Goal: Communication & Community: Share content

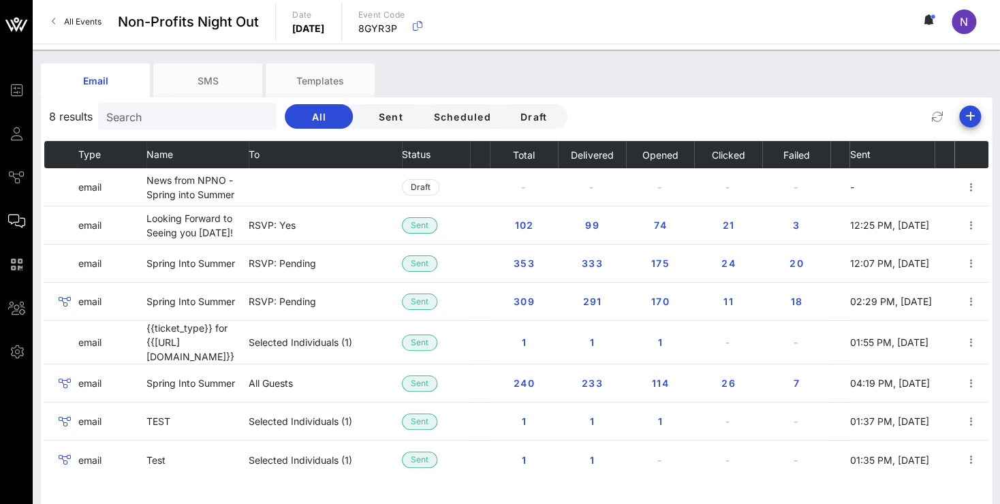
click at [68, 16] on link "All Events" at bounding box center [77, 22] width 66 height 22
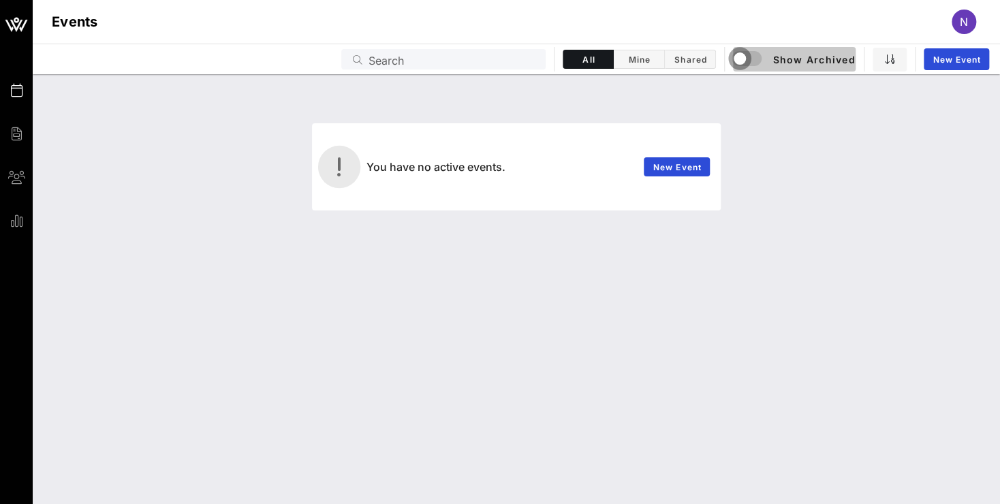
click at [744, 57] on div "button" at bounding box center [739, 58] width 19 height 19
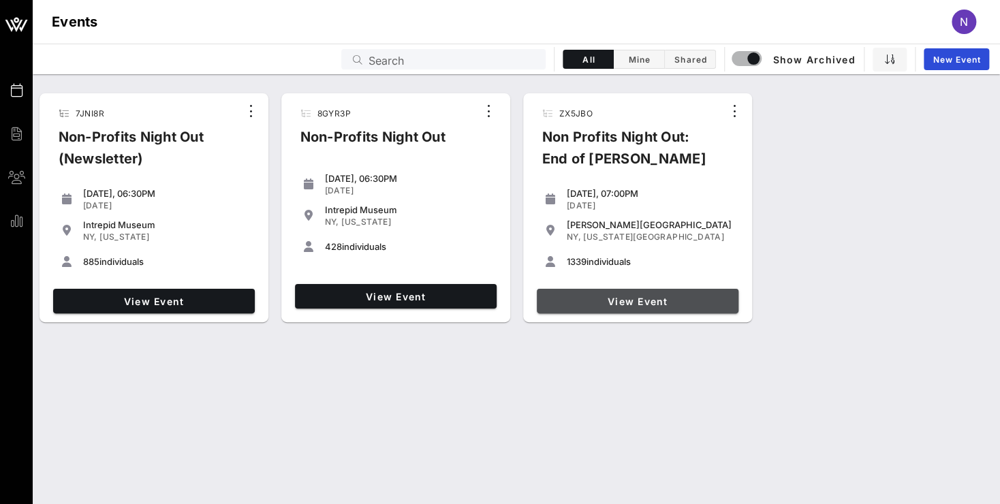
click at [615, 294] on link "View Event" at bounding box center [638, 301] width 202 height 25
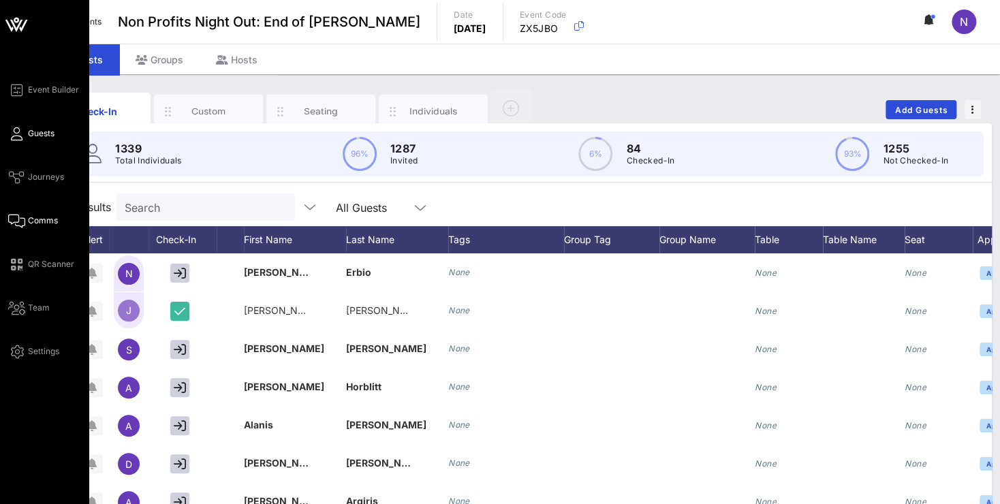
click at [43, 221] on span "Comms" at bounding box center [43, 221] width 30 height 12
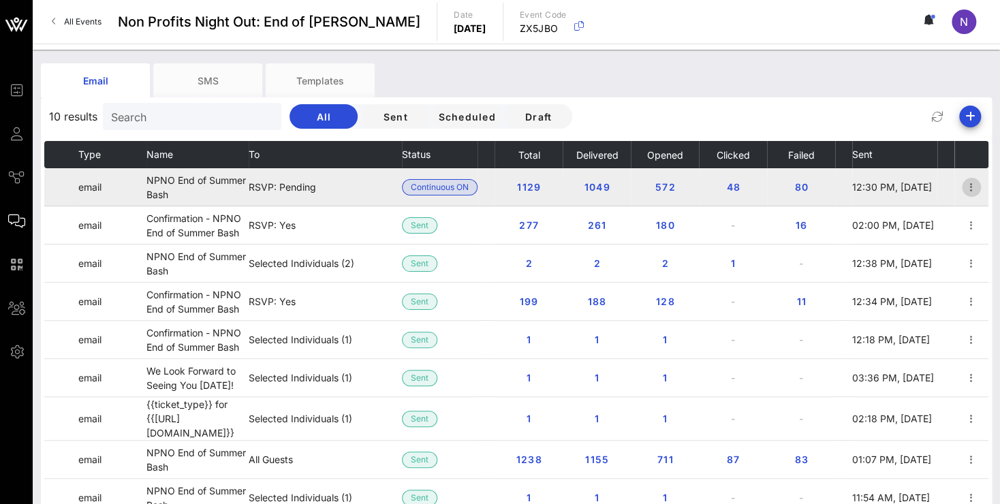
click at [963, 186] on icon "button" at bounding box center [971, 187] width 16 height 16
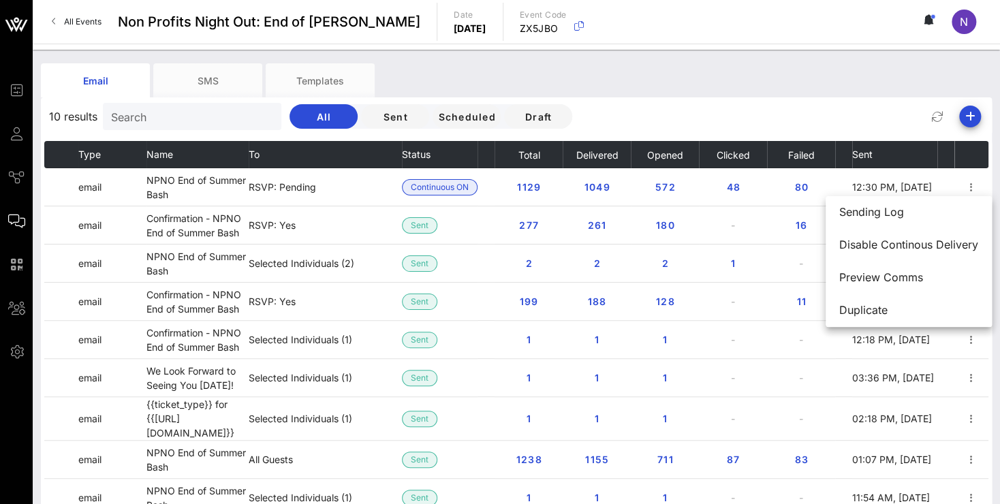
click at [745, 91] on div "Email SMS Templates" at bounding box center [506, 80] width 930 height 34
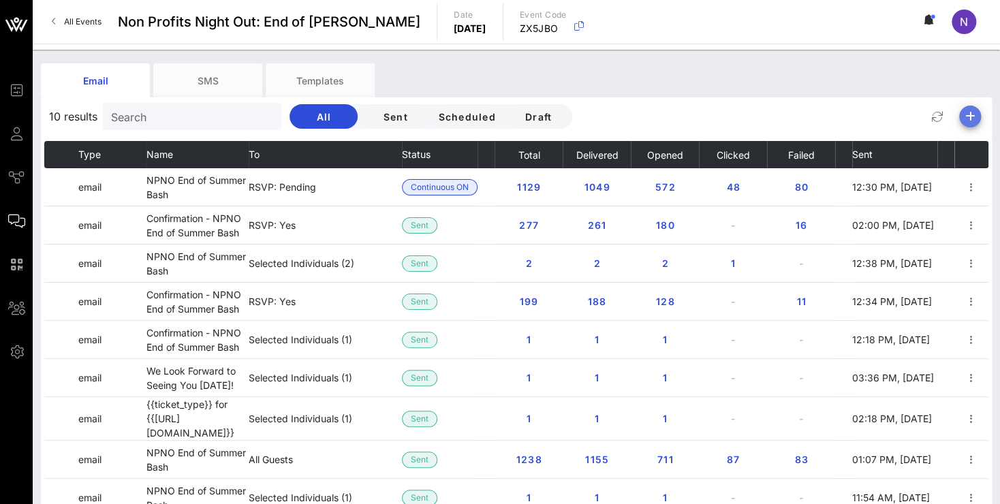
click at [969, 116] on icon "button" at bounding box center [970, 116] width 16 height 16
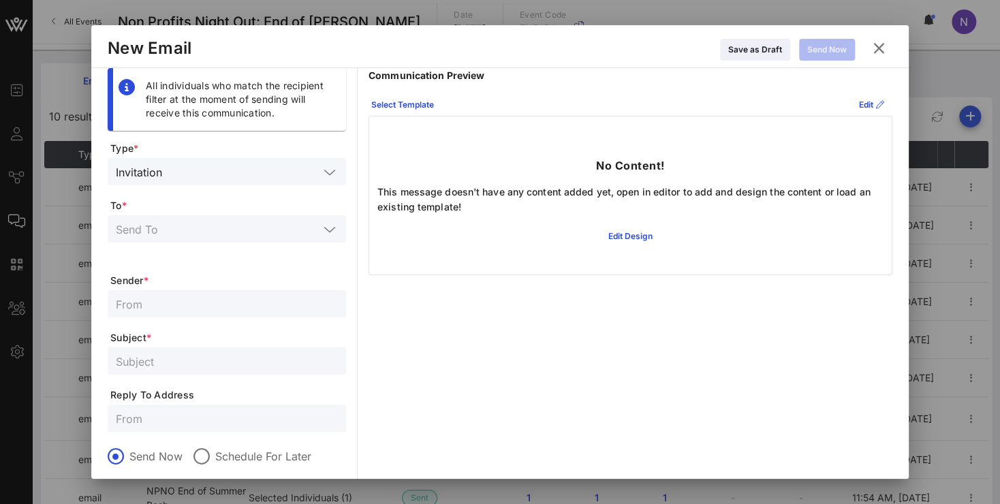
click at [219, 174] on input "text" at bounding box center [243, 172] width 151 height 18
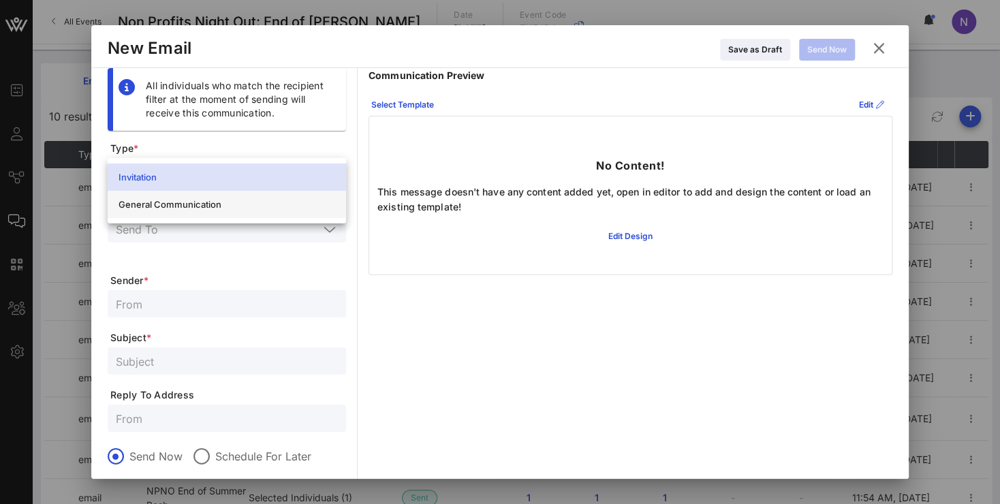
click at [166, 202] on div "General Communication" at bounding box center [227, 204] width 217 height 11
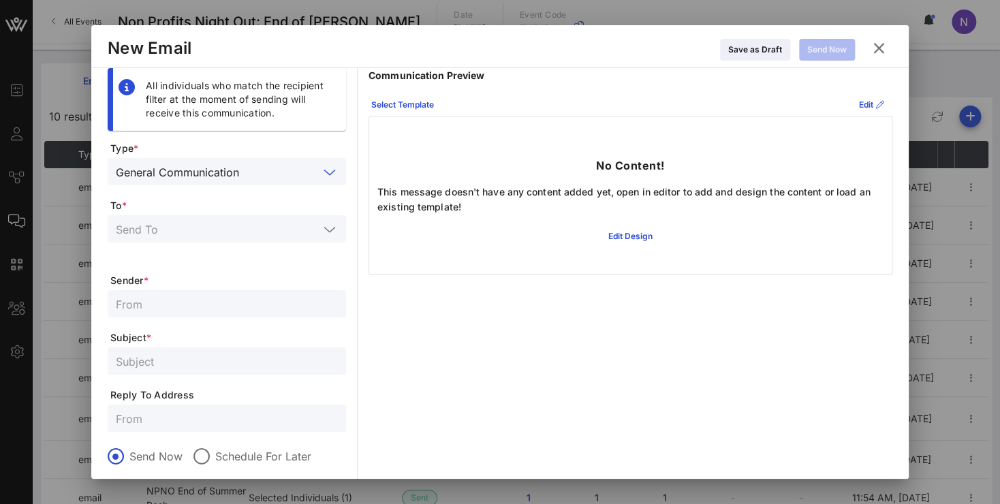
click at [236, 230] on input "text" at bounding box center [217, 229] width 203 height 18
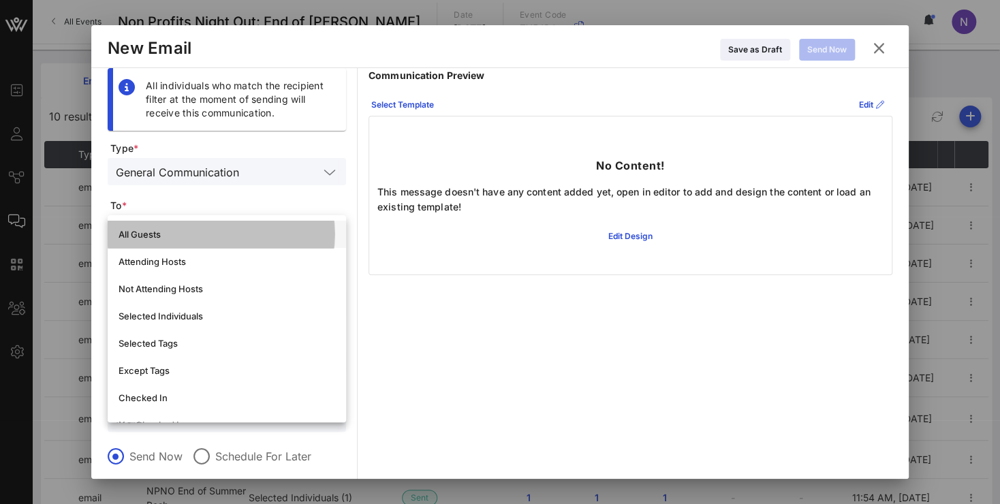
click at [218, 233] on div "All Guests" at bounding box center [227, 234] width 217 height 11
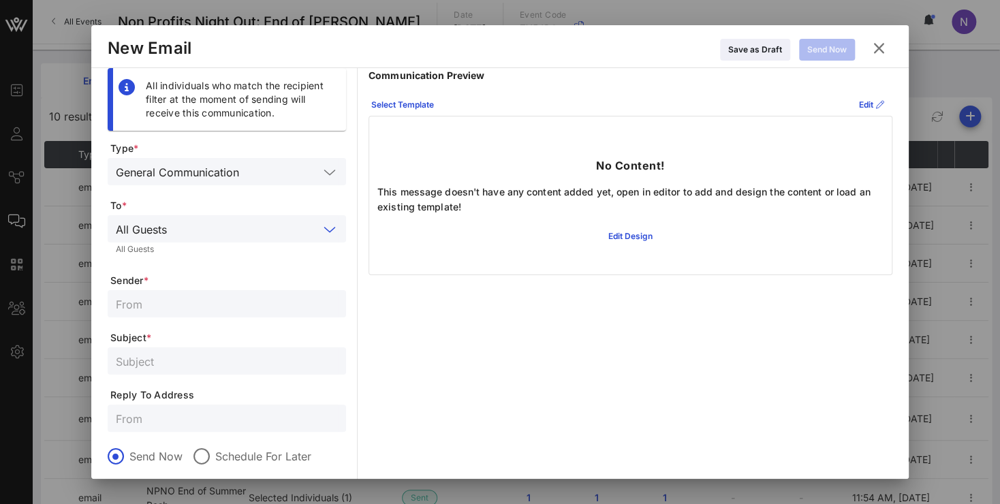
click at [142, 310] on input "text" at bounding box center [227, 304] width 222 height 18
type input "NPNO"
click at [172, 363] on input "text" at bounding box center [227, 361] width 222 height 18
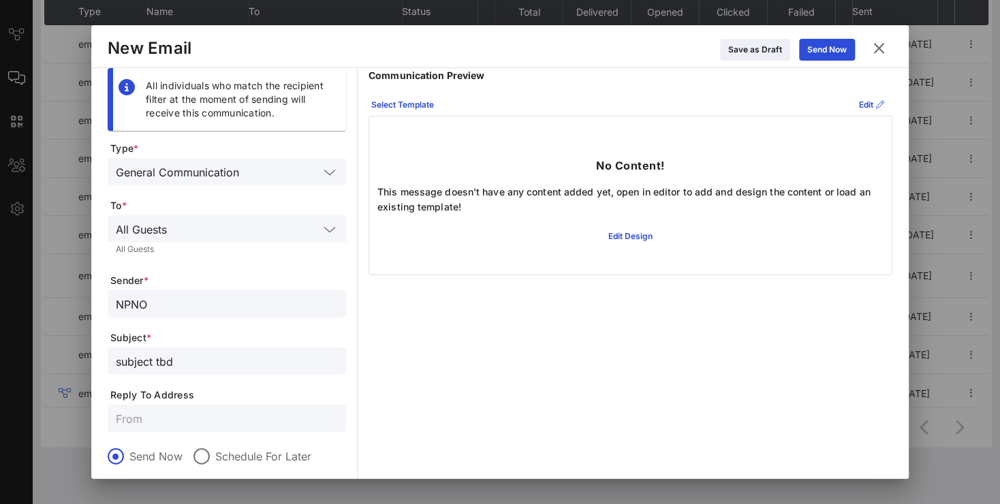
type input "subject tbd"
click at [229, 231] on input "text" at bounding box center [245, 229] width 146 height 18
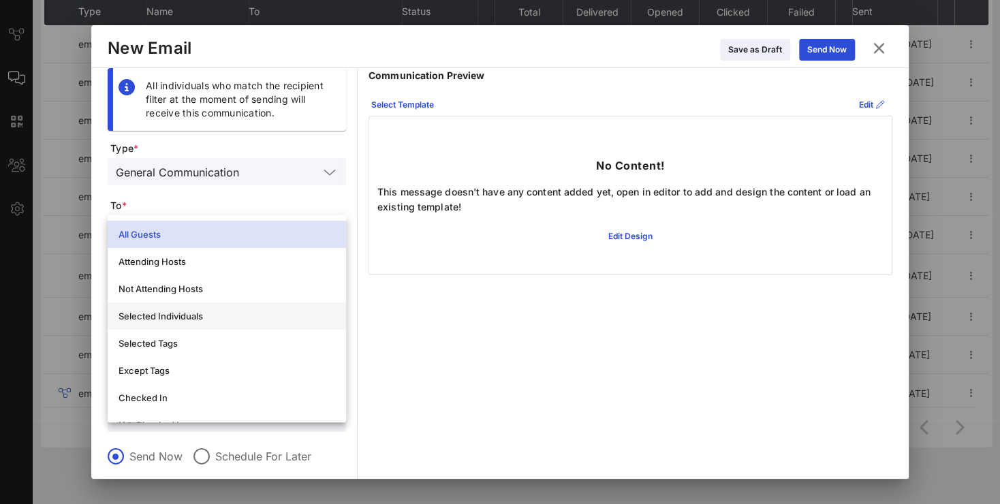
click at [197, 315] on div "Selected Individuals" at bounding box center [227, 316] width 217 height 11
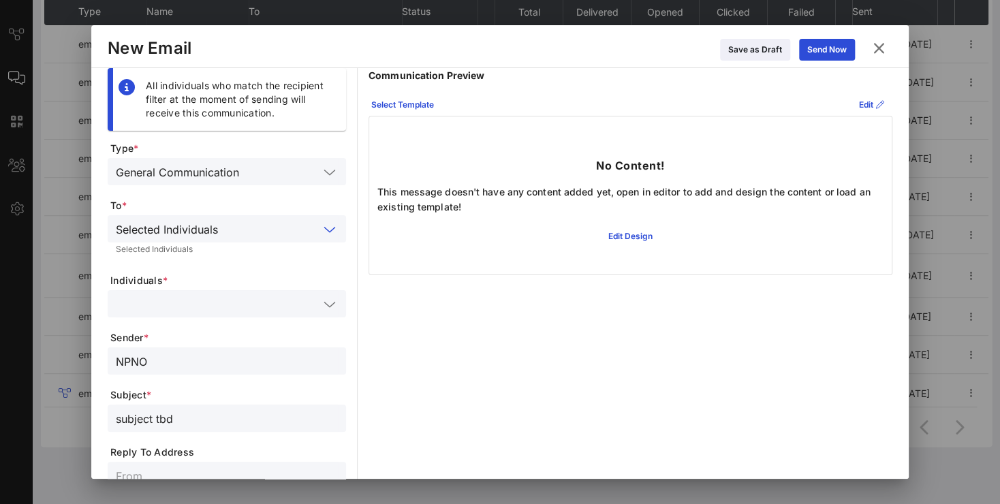
click at [198, 311] on input "text" at bounding box center [217, 304] width 203 height 18
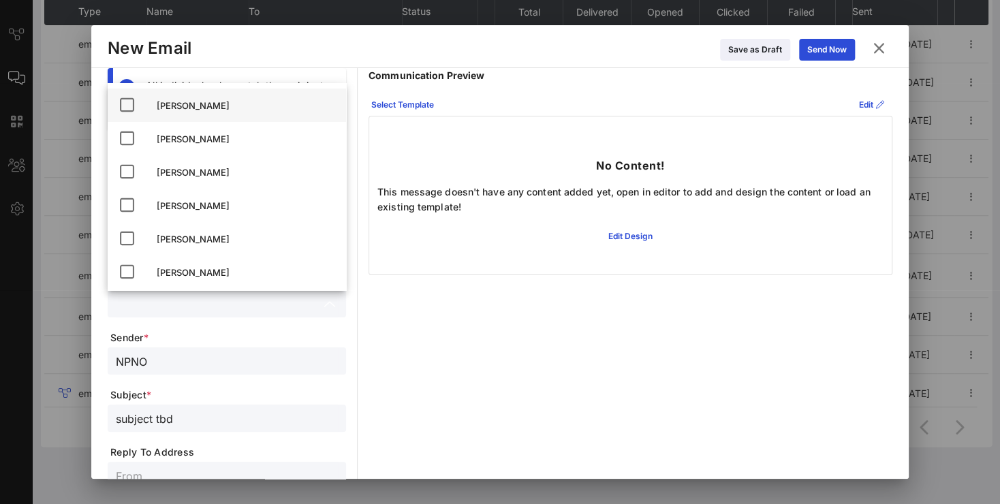
click at [129, 107] on icon at bounding box center [127, 105] width 16 height 16
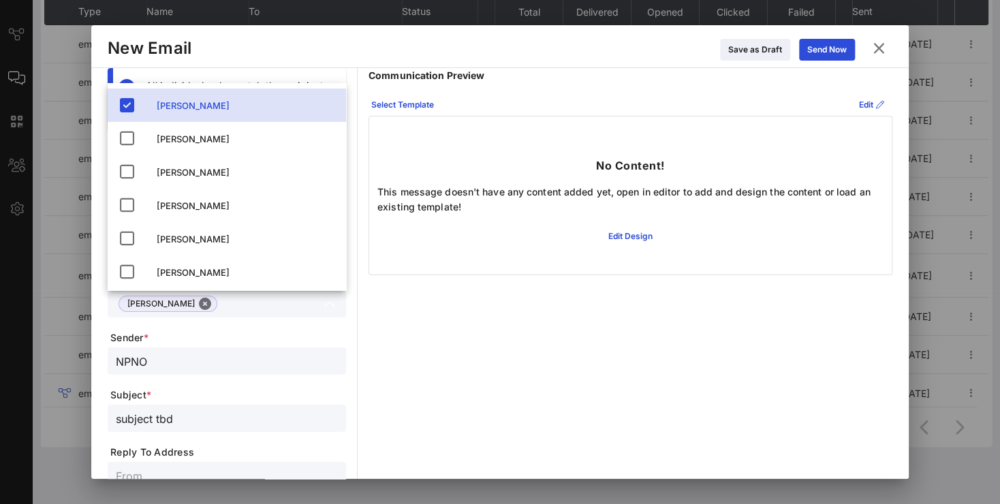
click at [446, 335] on div "Communication Preview Select Template Edit No Content! This message doesn't hav…" at bounding box center [630, 360] width 524 height 584
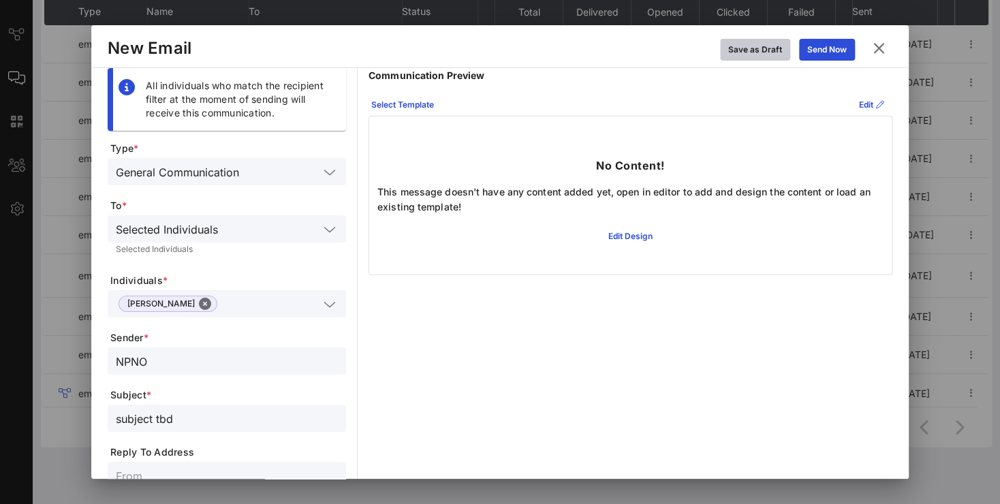
click at [737, 46] on div "Save as Draft" at bounding box center [755, 50] width 54 height 14
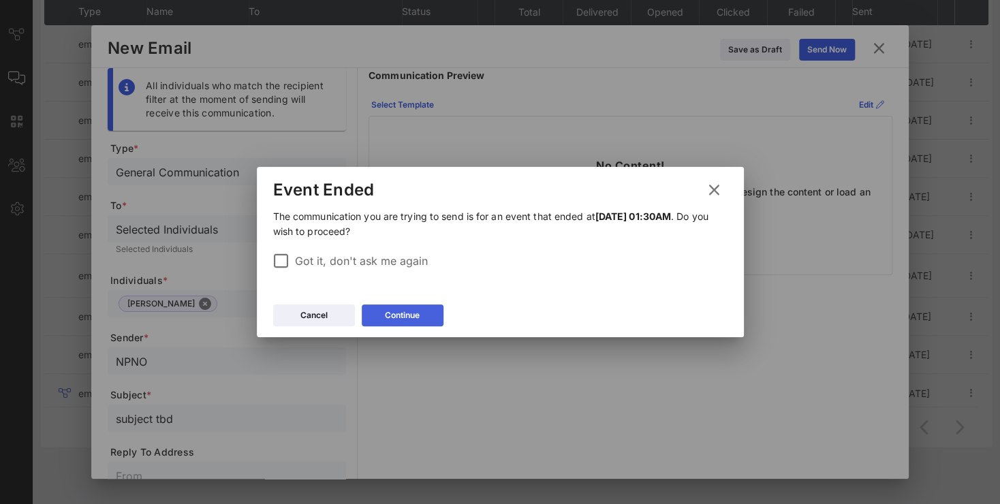
click at [390, 313] on div "Continue" at bounding box center [402, 316] width 35 height 14
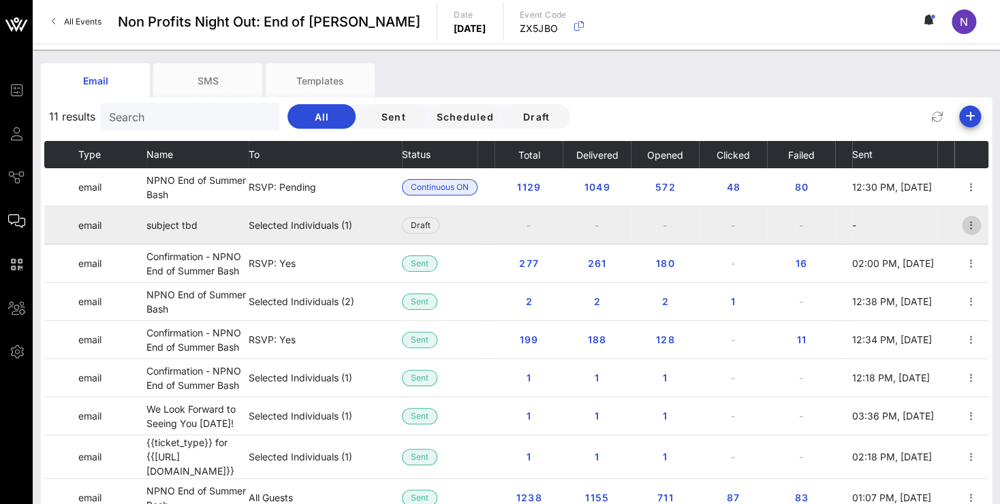
click at [963, 222] on icon "button" at bounding box center [971, 225] width 16 height 16
